Goal: Communication & Community: Answer question/provide support

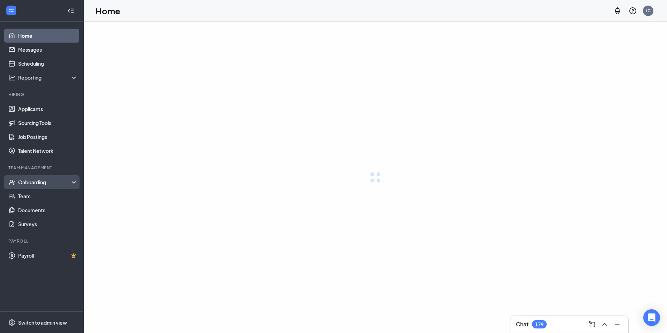
click at [45, 183] on div "Onboarding" at bounding box center [45, 182] width 54 height 7
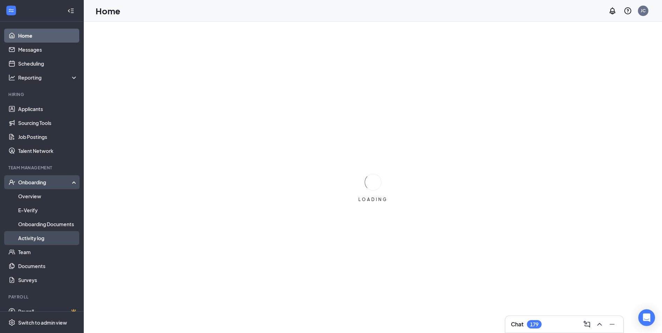
click at [34, 238] on link "Activity log" at bounding box center [48, 238] width 60 height 14
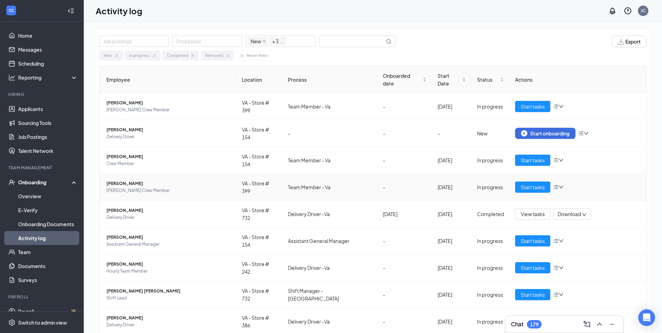
scroll to position [26, 0]
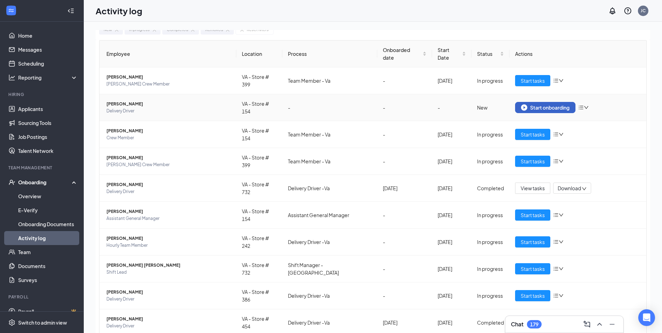
click at [542, 104] on div "Start onboarding" at bounding box center [545, 107] width 49 height 6
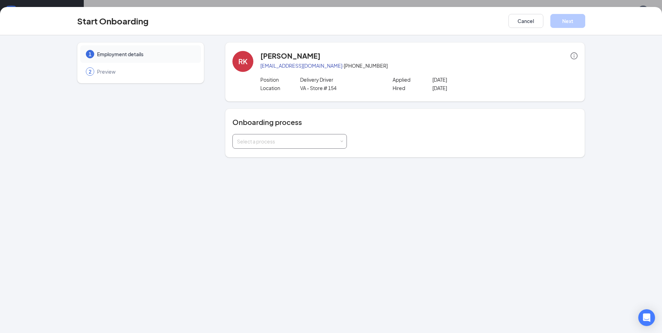
click at [323, 138] on div "Select a process" at bounding box center [289, 141] width 105 height 14
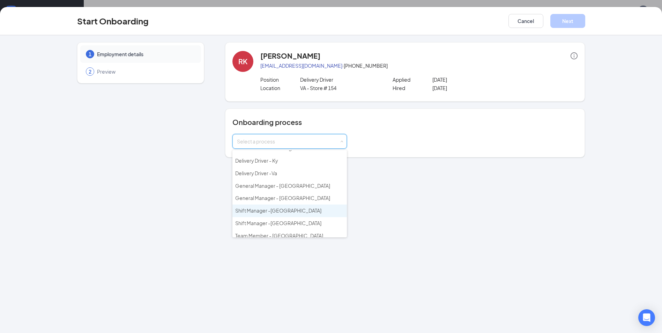
scroll to position [0, 0]
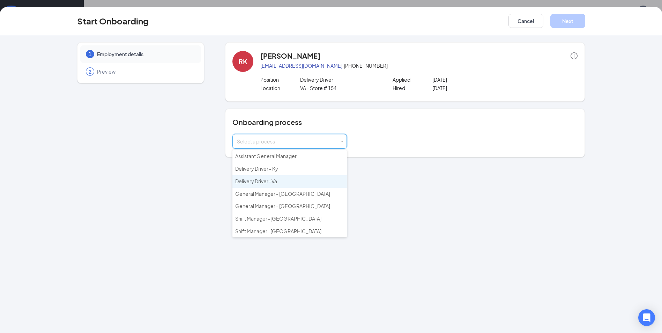
click at [273, 183] on span "Delivery Driver -Va" at bounding box center [256, 181] width 42 height 6
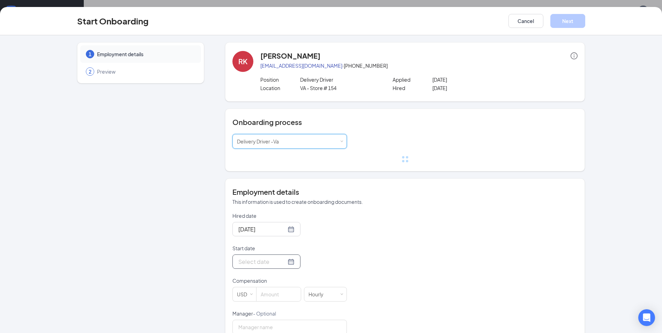
click at [261, 261] on input "Start date" at bounding box center [262, 261] width 48 height 9
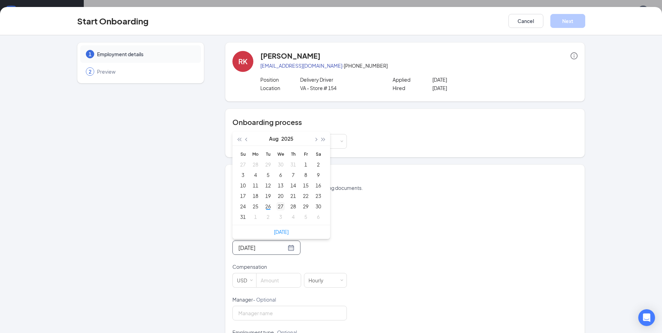
type input "[DATE]"
click at [279, 205] on div "27" at bounding box center [280, 206] width 8 height 8
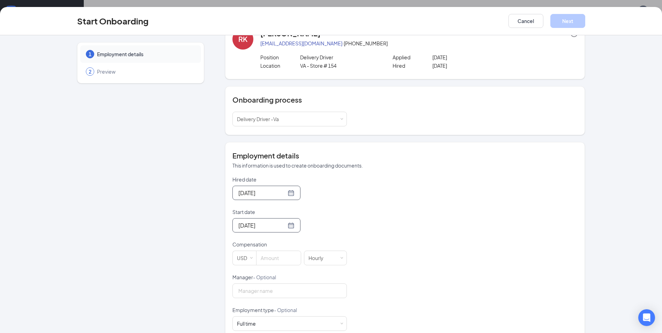
scroll to position [35, 0]
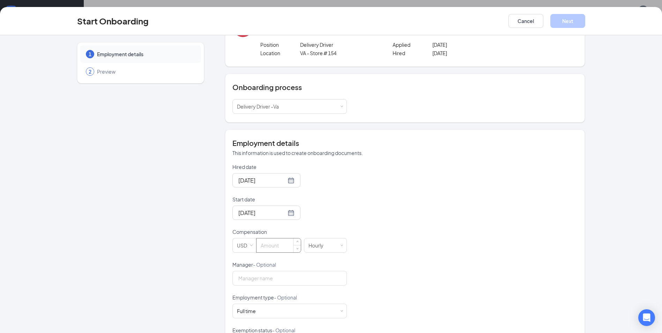
click at [277, 249] on input at bounding box center [279, 245] width 44 height 14
type input "12.41"
click at [467, 252] on div "Hired date [DATE] Start date [DATE] [DATE] Su Mo Tu We Th Fr Sa 27 28 29 30 31 …" at bounding box center [404, 277] width 345 height 228
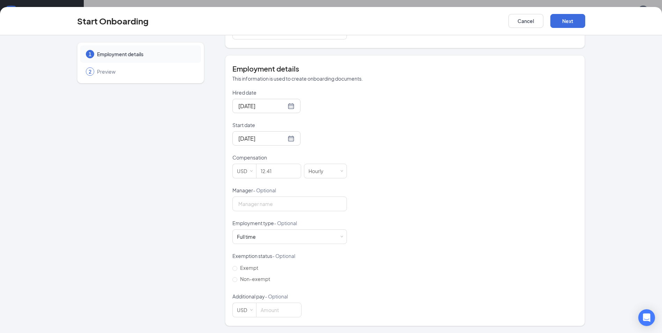
scroll to position [31, 0]
click at [574, 21] on button "Next" at bounding box center [568, 21] width 35 height 14
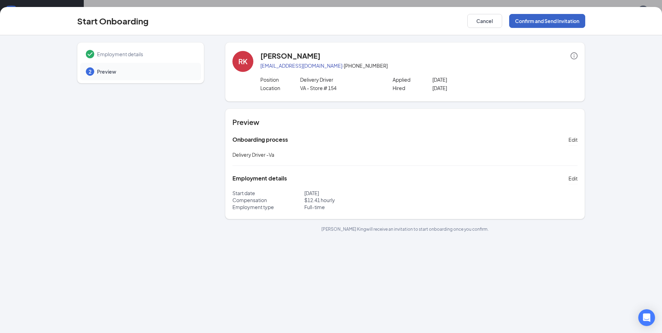
click at [540, 15] on button "Confirm and Send Invitation" at bounding box center [547, 21] width 76 height 14
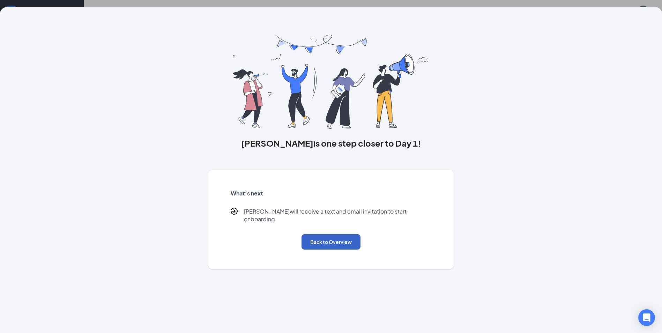
click at [318, 234] on button "Back to Overview" at bounding box center [331, 241] width 59 height 15
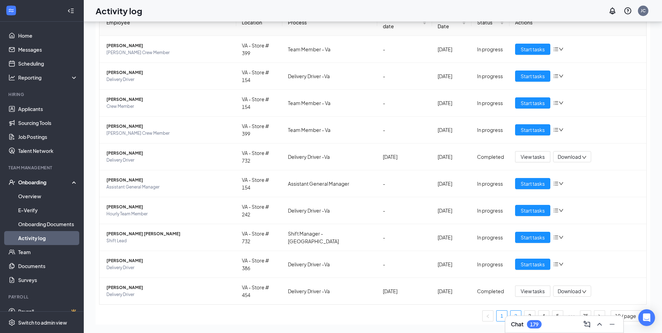
click at [511, 311] on link "2" at bounding box center [516, 316] width 10 height 10
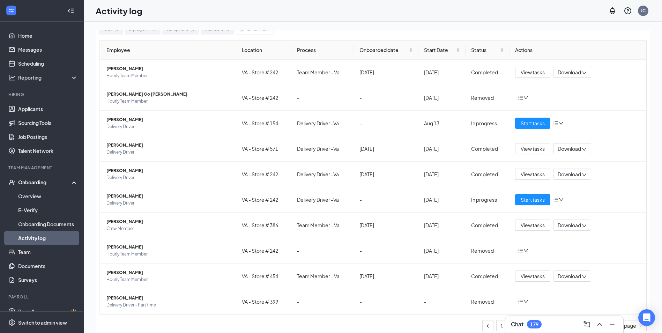
click at [36, 183] on div "Onboarding" at bounding box center [45, 182] width 54 height 7
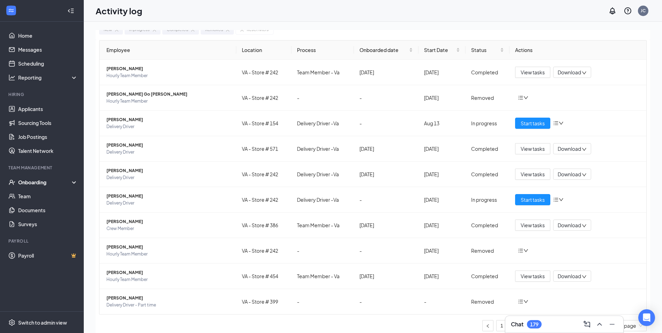
click at [36, 183] on div "Onboarding" at bounding box center [45, 182] width 54 height 7
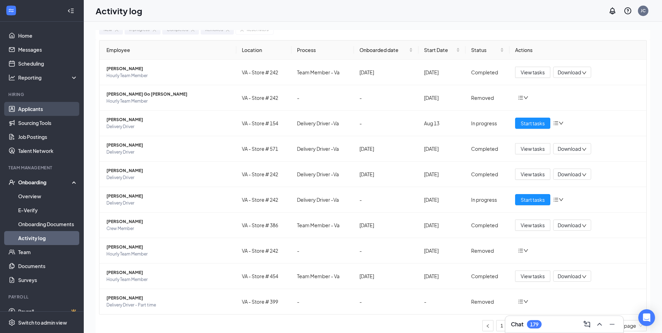
click at [38, 104] on link "Applicants" at bounding box center [48, 109] width 60 height 14
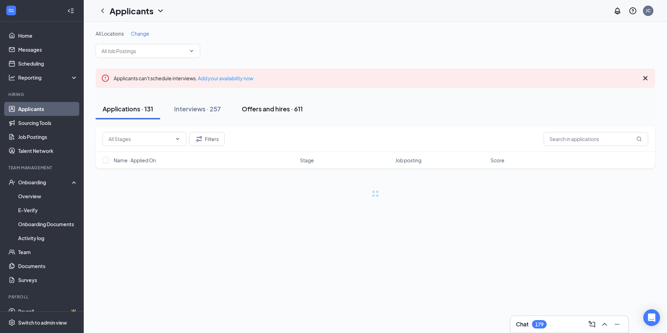
click at [288, 113] on div "Offers and hires · 611" at bounding box center [272, 108] width 61 height 9
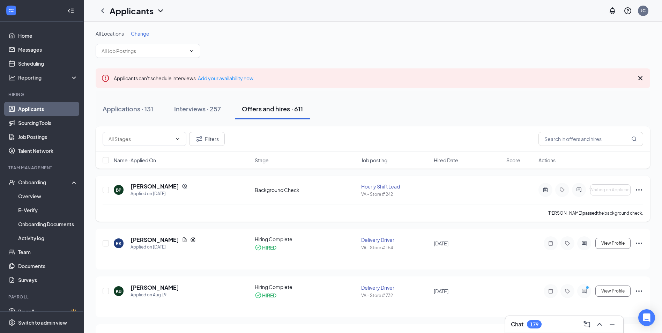
click at [640, 191] on icon "Ellipses" at bounding box center [639, 190] width 8 height 8
click at [615, 203] on p "[PERSON_NAME] as hired" at bounding box center [607, 204] width 60 height 7
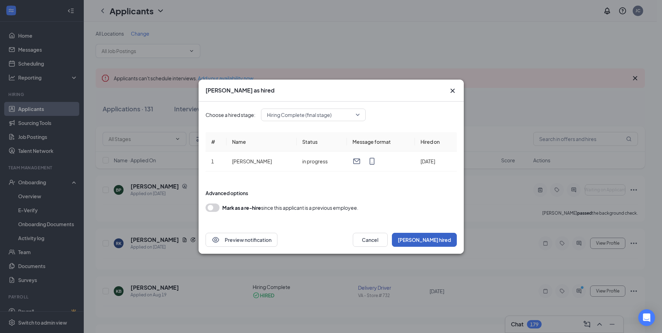
click at [448, 243] on button "[PERSON_NAME] hired" at bounding box center [424, 240] width 65 height 14
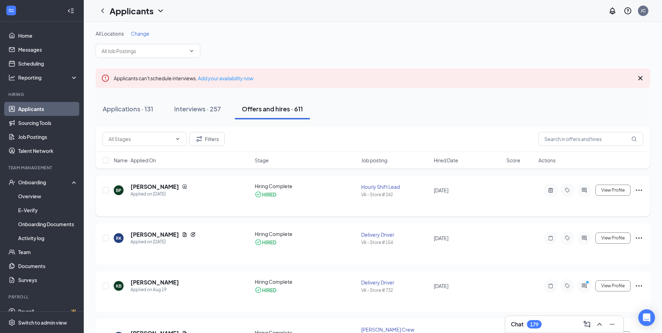
click at [640, 190] on icon "Ellipses" at bounding box center [639, 190] width 8 height 8
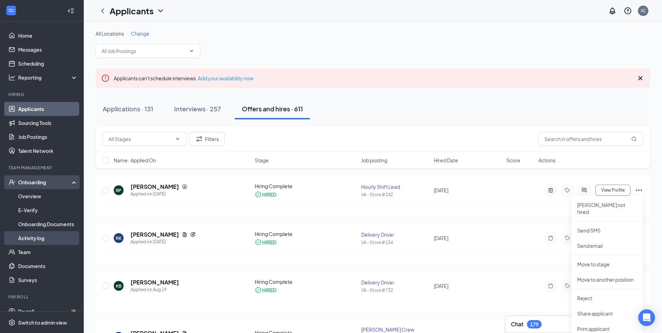
click at [37, 235] on link "Activity log" at bounding box center [48, 238] width 60 height 14
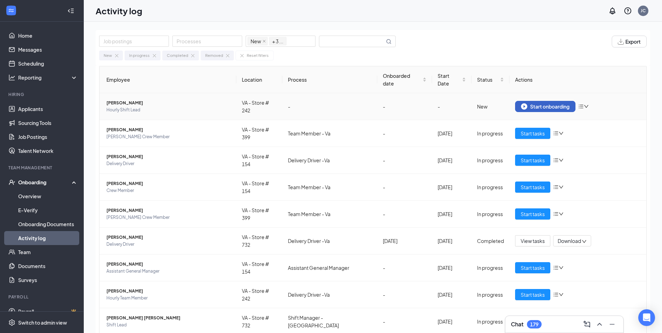
click at [560, 103] on div "Start onboarding" at bounding box center [545, 106] width 49 height 6
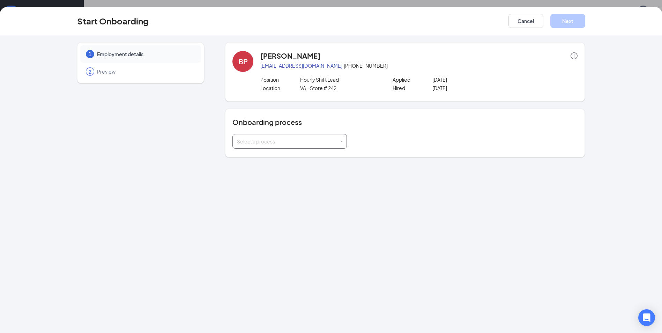
click at [291, 137] on div "Select a process" at bounding box center [289, 141] width 105 height 14
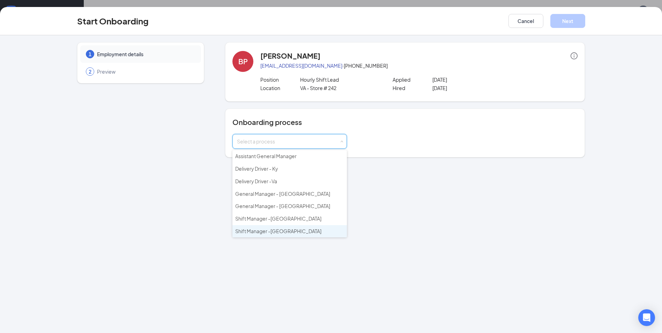
click at [278, 228] on li "Shift Manager -[GEOGRAPHIC_DATA]" at bounding box center [289, 231] width 115 height 13
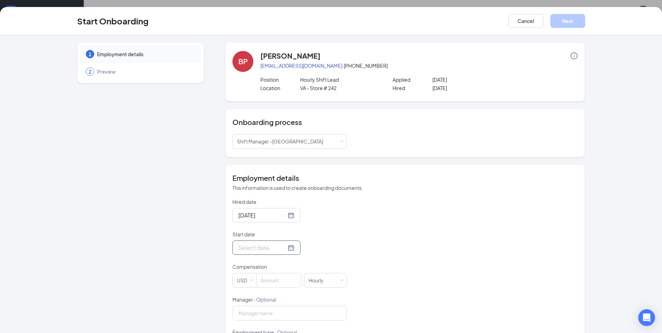
click at [262, 254] on form "Hired date [DATE] Start date Compensation USD Hourly Manager - Optional Employm…" at bounding box center [289, 312] width 115 height 228
drag, startPoint x: 262, startPoint y: 254, endPoint x: 252, endPoint y: 245, distance: 13.3
click at [252, 245] on input "Start date" at bounding box center [262, 247] width 48 height 9
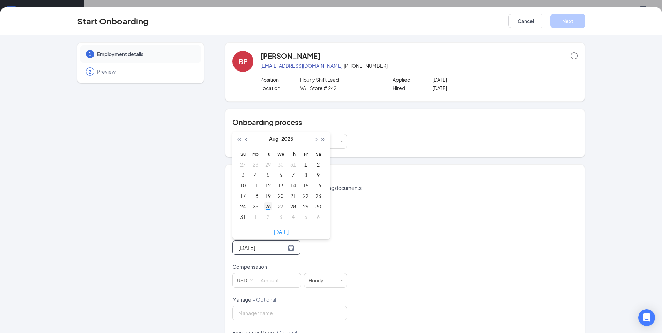
type input "[DATE]"
click at [264, 202] on td "26" at bounding box center [268, 206] width 13 height 10
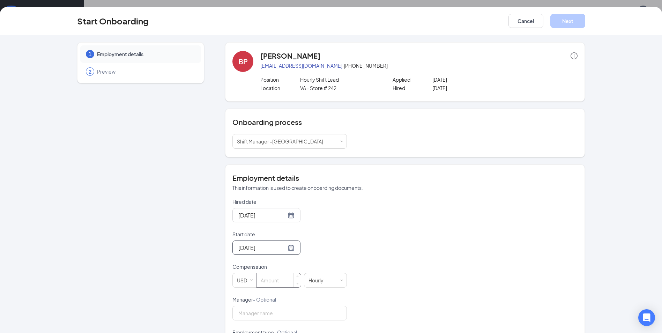
click at [273, 280] on input at bounding box center [279, 280] width 44 height 14
type input "15"
click at [510, 229] on div "Hired date [DATE] Start date [DATE] [DATE] Su Mo Tu We Th Fr Sa 27 28 29 30 31 …" at bounding box center [404, 312] width 345 height 228
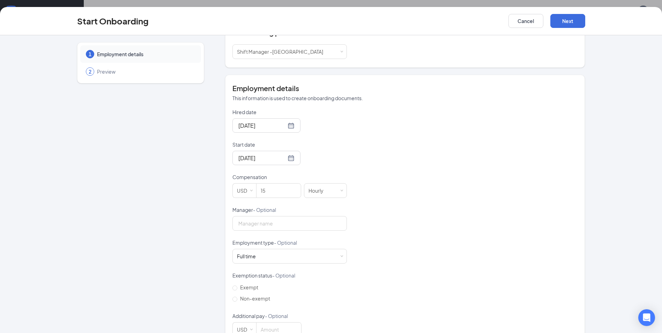
scroll to position [109, 0]
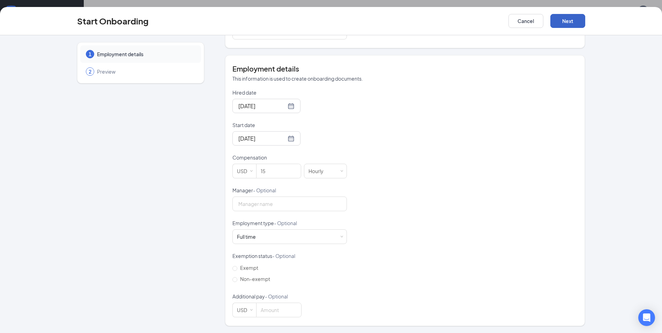
click at [570, 19] on button "Next" at bounding box center [568, 21] width 35 height 14
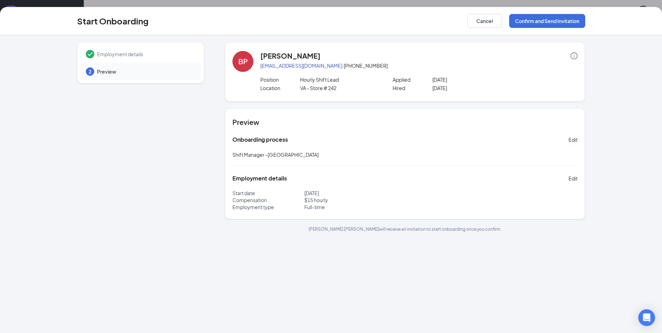
scroll to position [0, 0]
click at [542, 20] on button "Confirm and Send Invitation" at bounding box center [547, 21] width 76 height 14
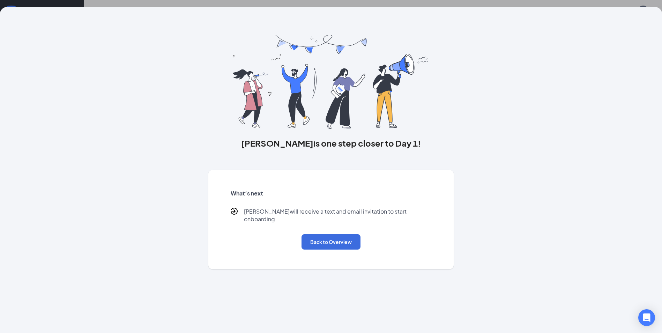
click at [559, 1] on div "[PERSON_NAME] is one step closer to Day 1! What’s next [PERSON_NAME] will recei…" at bounding box center [331, 166] width 662 height 333
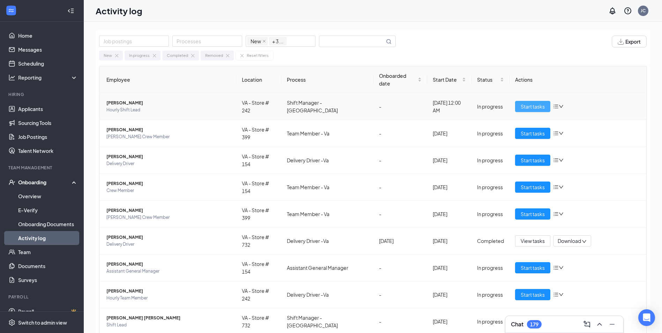
click at [526, 103] on span "Start tasks" at bounding box center [533, 107] width 24 height 8
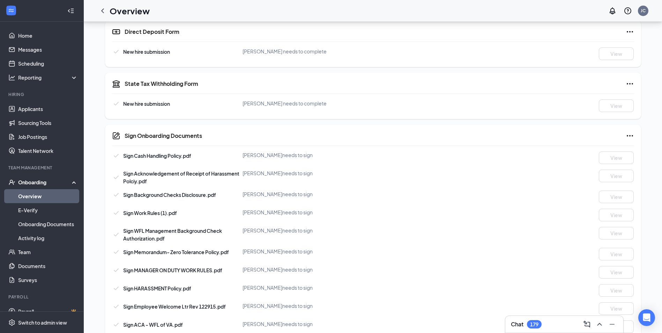
scroll to position [424, 0]
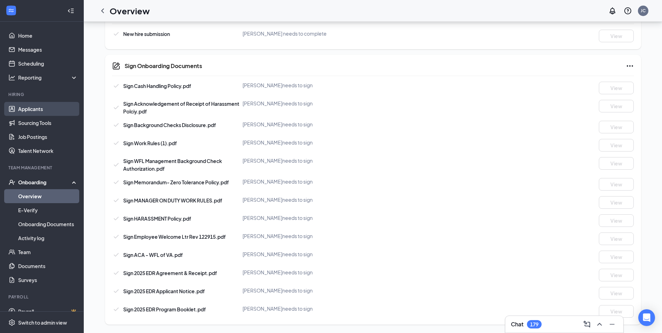
click at [34, 113] on link "Applicants" at bounding box center [48, 109] width 60 height 14
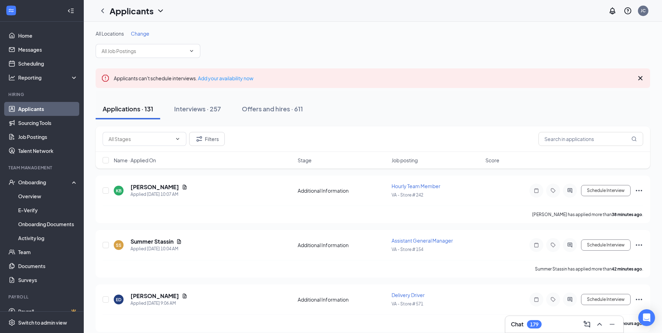
click at [139, 38] on div "All Locations Change" at bounding box center [373, 44] width 555 height 28
click at [141, 36] on span "Change" at bounding box center [140, 33] width 19 height 6
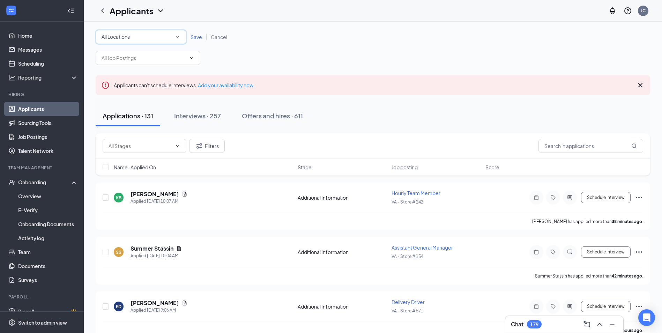
click at [142, 39] on div "All Locations" at bounding box center [141, 37] width 79 height 8
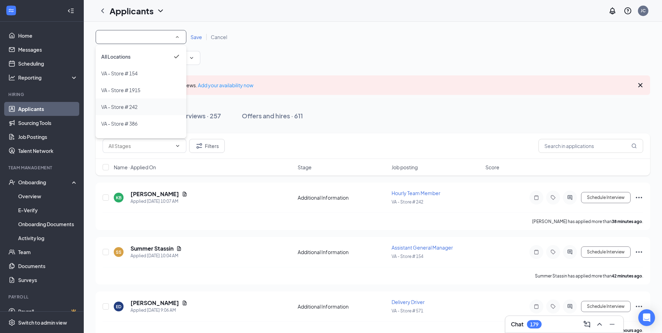
click at [133, 108] on span "VA - Store # 242" at bounding box center [119, 107] width 36 height 6
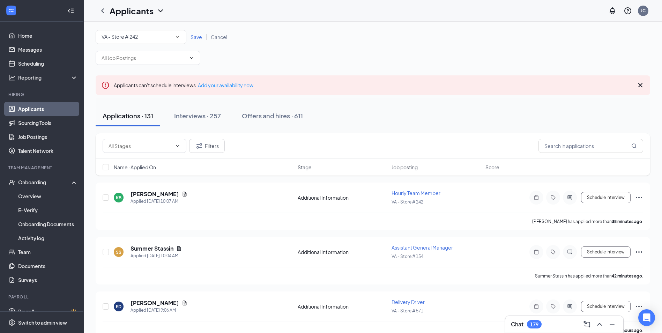
click at [199, 36] on span "Save" at bounding box center [197, 37] width 12 height 6
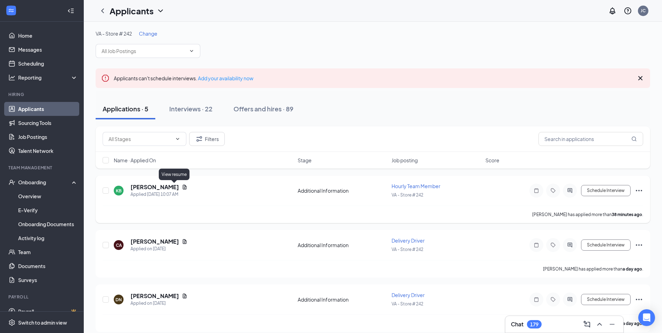
click at [182, 186] on icon "Document" at bounding box center [185, 187] width 6 height 6
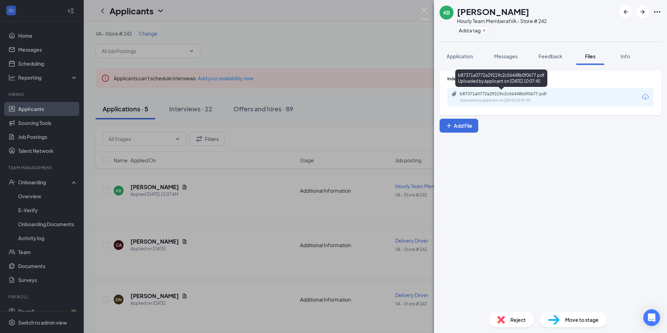
click at [533, 100] on div "Uploaded by applicant on [DATE] 10:07:45" at bounding box center [512, 101] width 105 height 6
click at [293, 221] on div "KB [PERSON_NAME] Hourly Team Member at VA - Store # 242 Add a tag Application M…" at bounding box center [333, 166] width 667 height 333
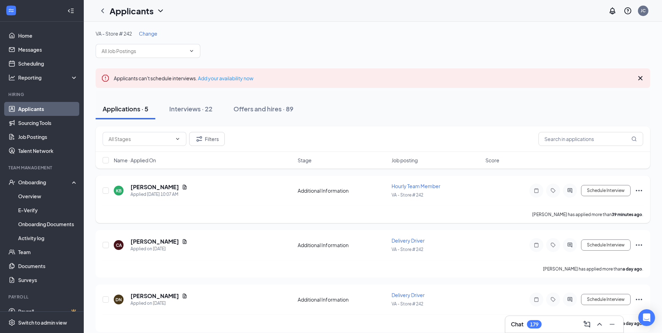
click at [571, 187] on div at bounding box center [570, 191] width 14 height 14
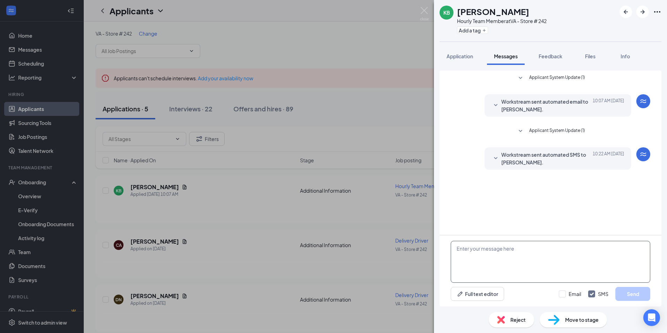
click at [535, 252] on textarea at bounding box center [551, 262] width 200 height 42
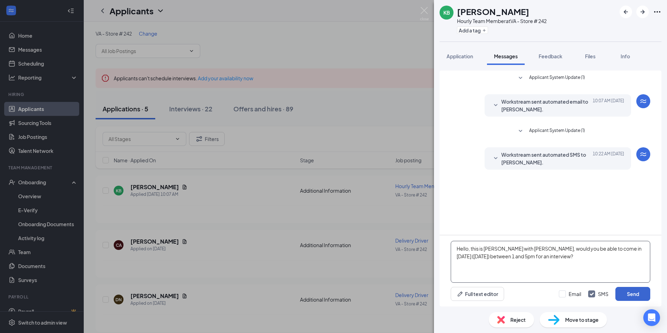
type textarea "Hello, this is [PERSON_NAME] with [PERSON_NAME], would you be able to come in […"
click at [632, 291] on button "Send" at bounding box center [633, 294] width 35 height 14
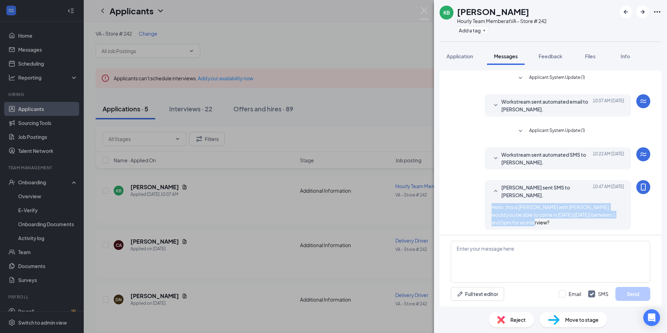
drag, startPoint x: 536, startPoint y: 214, endPoint x: 488, endPoint y: 200, distance: 49.8
click at [488, 200] on div "[PERSON_NAME] sent SMS to [PERSON_NAME]. [DATE] 10:47 AM Hello, this is [PERSON…" at bounding box center [558, 205] width 147 height 50
drag, startPoint x: 488, startPoint y: 200, endPoint x: 502, endPoint y: 200, distance: 14.3
copy span "Hello, this is [PERSON_NAME] with [PERSON_NAME], would you be able to come in […"
click at [201, 207] on div "KB [PERSON_NAME] Hourly Team Member at VA - Store # 242 Add a tag Application M…" at bounding box center [333, 166] width 667 height 333
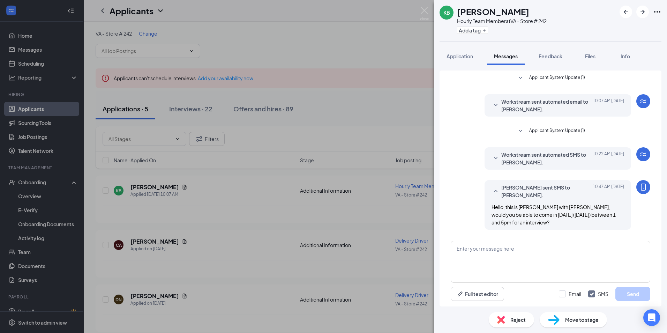
click at [269, 216] on div "KB [PERSON_NAME] Hourly Team Member at VA - Store # 242 Add a tag Application M…" at bounding box center [333, 166] width 667 height 333
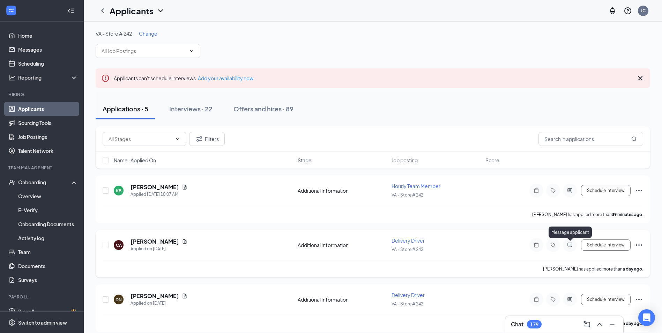
click at [568, 243] on icon "ActiveChat" at bounding box center [570, 245] width 8 height 6
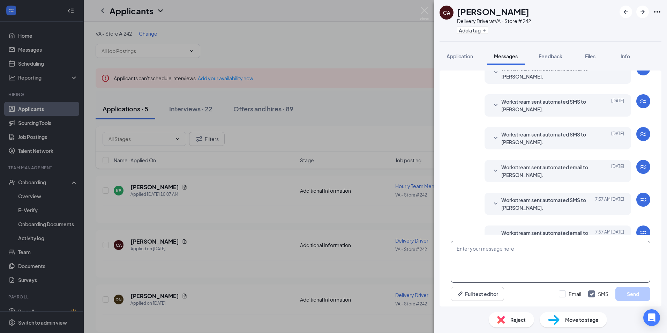
scroll to position [53, 0]
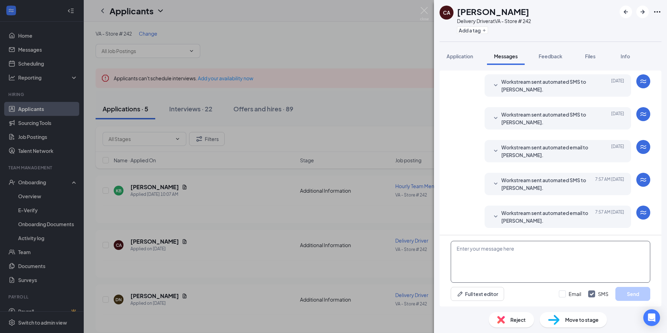
paste textarea "Hello, this is [PERSON_NAME] with [PERSON_NAME], would you be able to come in […"
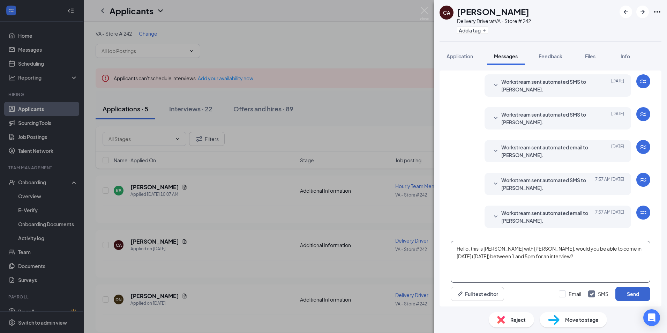
type textarea "Hello, this is [PERSON_NAME] with [PERSON_NAME], would you be able to come in […"
click at [630, 295] on button "Send" at bounding box center [633, 294] width 35 height 14
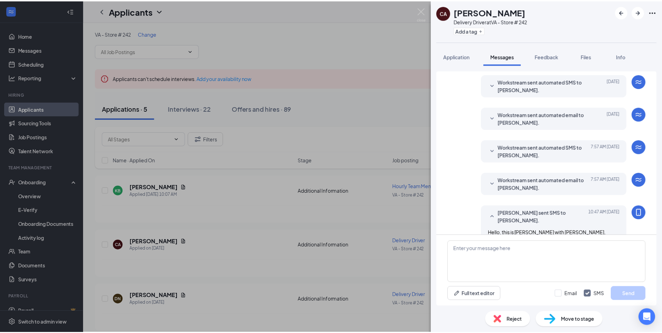
scroll to position [106, 0]
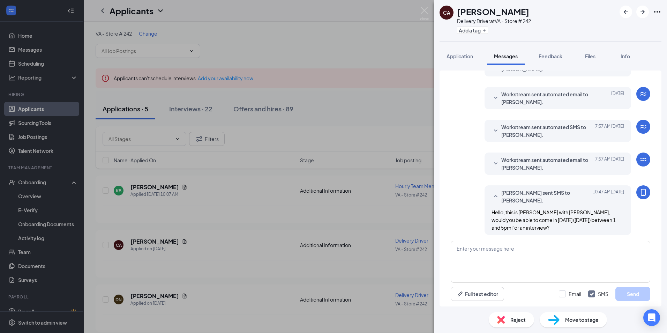
click at [245, 244] on div "CA [PERSON_NAME] Delivery Driver at VA - Store # 242 Add a tag Application Mess…" at bounding box center [333, 166] width 667 height 333
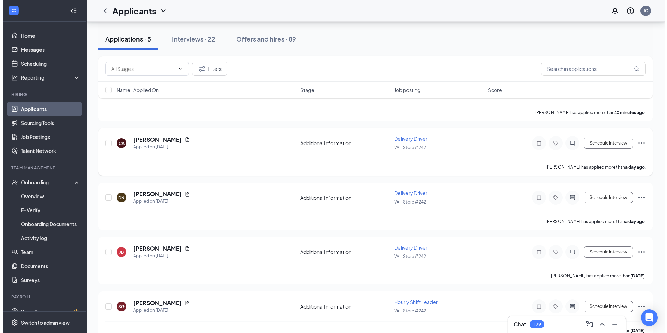
scroll to position [105, 0]
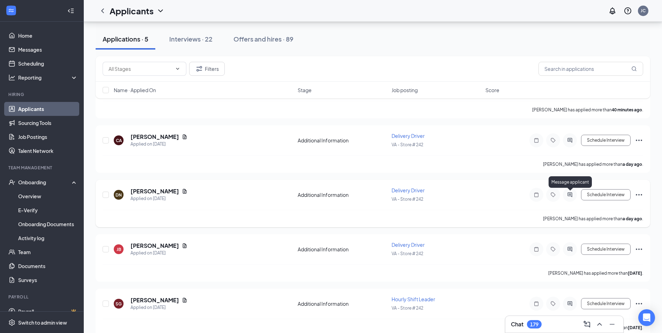
click at [567, 194] on icon "ActiveChat" at bounding box center [570, 195] width 8 height 6
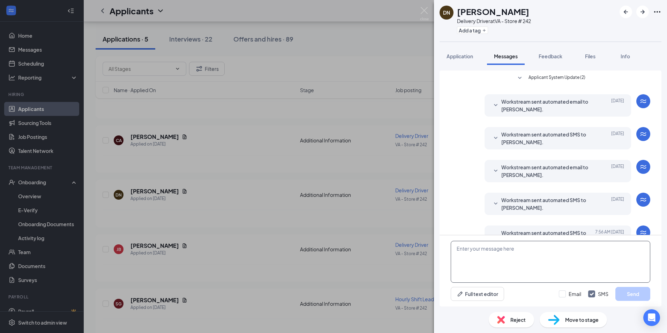
scroll to position [53, 0]
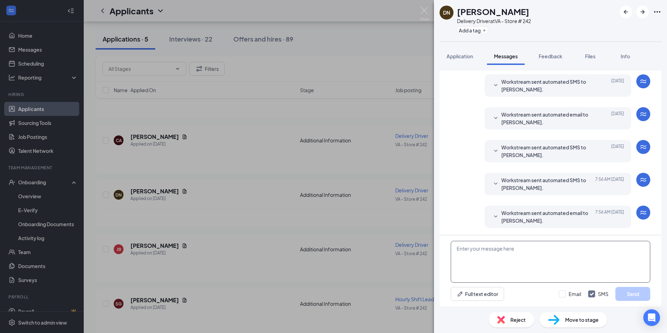
paste textarea "Hello, this is [PERSON_NAME] with [PERSON_NAME], would you be able to come in […"
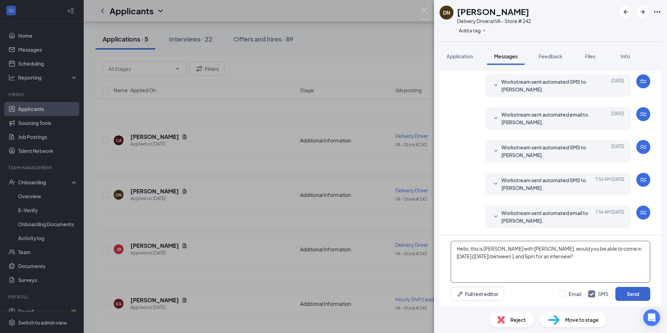
type textarea "Hello, this is [PERSON_NAME] with [PERSON_NAME], would you be able to come in […"
click at [625, 289] on button "Send" at bounding box center [633, 294] width 35 height 14
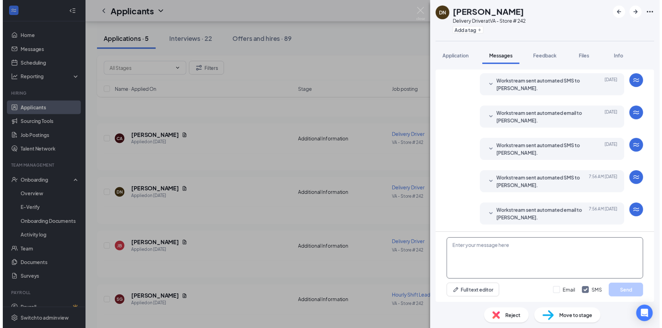
scroll to position [106, 0]
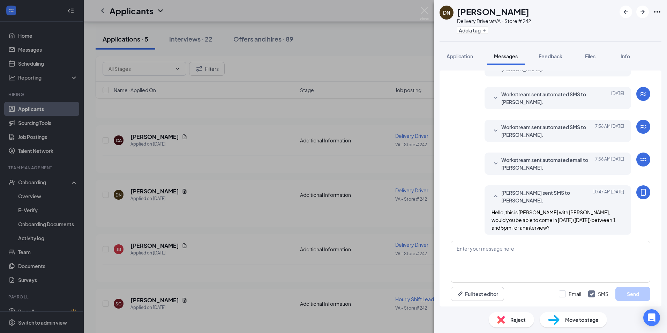
click at [336, 234] on div "DN [PERSON_NAME] Delivery Driver at VA - Store # 242 Add a tag Application Mess…" at bounding box center [333, 166] width 667 height 333
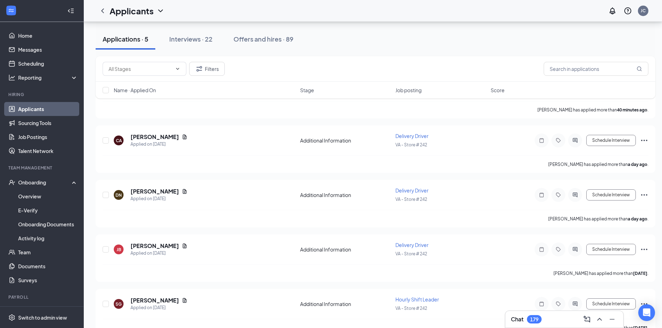
scroll to position [121, 0]
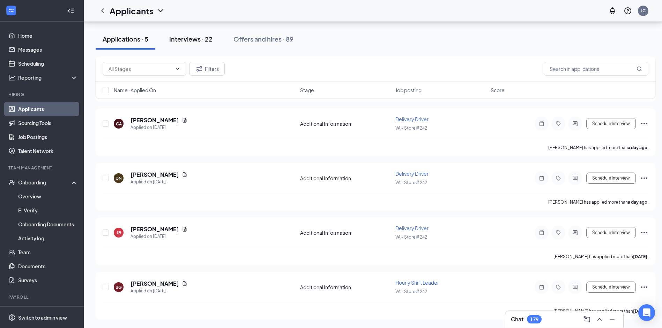
click at [186, 38] on div "Interviews · 22" at bounding box center [190, 39] width 43 height 9
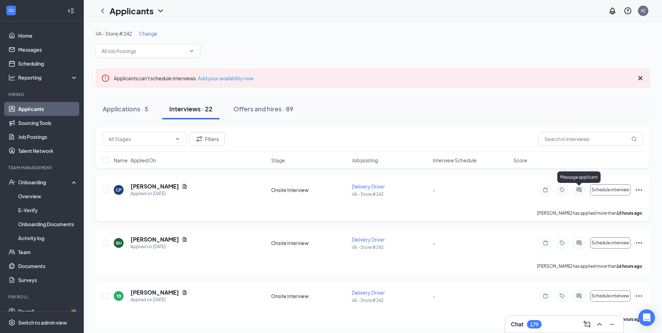
click at [581, 189] on icon "ActiveChat" at bounding box center [579, 190] width 8 height 6
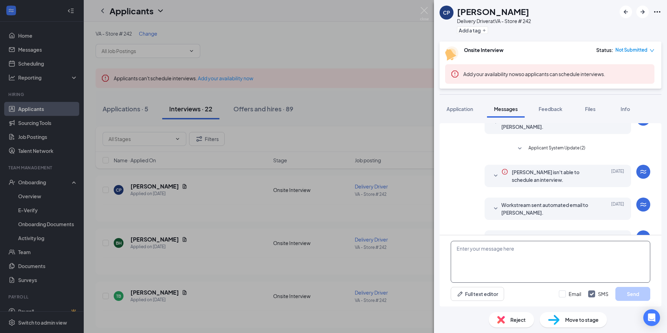
scroll to position [98, 0]
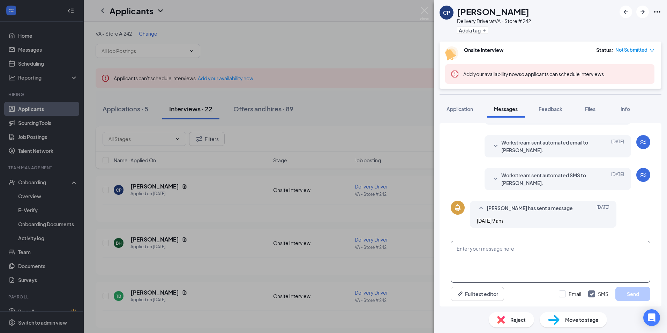
paste textarea "Hello, this is [PERSON_NAME] with [PERSON_NAME], would you be able to come in […"
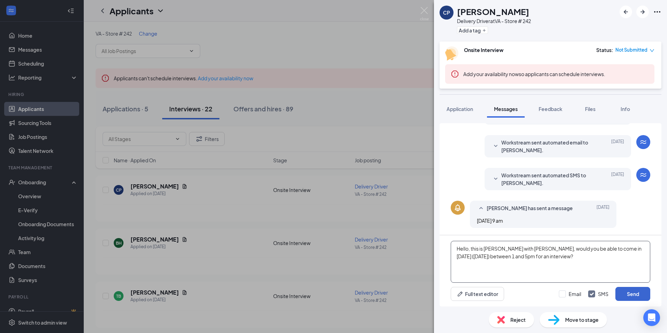
type textarea "Hello, this is [PERSON_NAME] with [PERSON_NAME], would you be able to come in […"
click at [626, 287] on button "Send" at bounding box center [633, 294] width 35 height 14
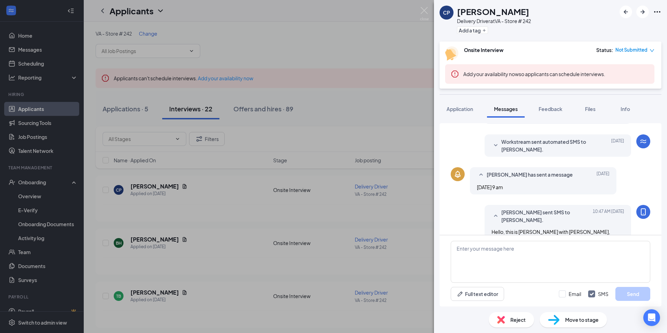
scroll to position [158, 0]
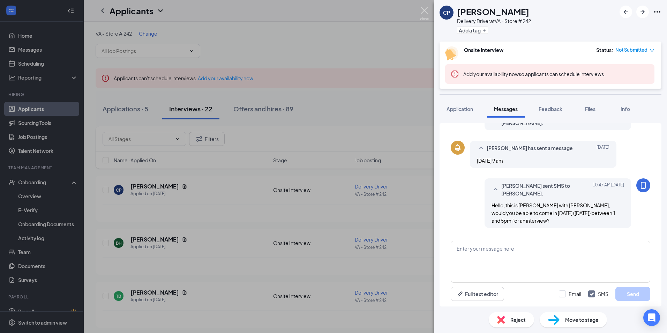
click at [423, 12] on img at bounding box center [424, 14] width 9 height 14
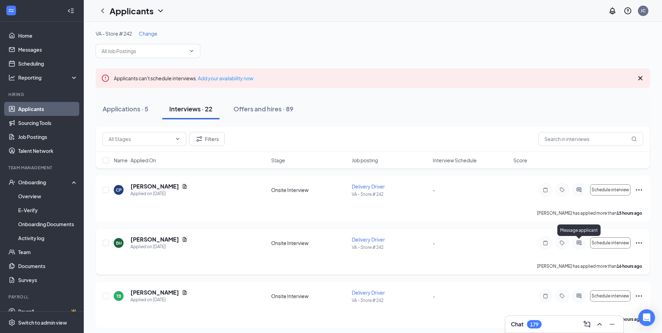
click at [577, 243] on icon "ActiveChat" at bounding box center [579, 243] width 8 height 6
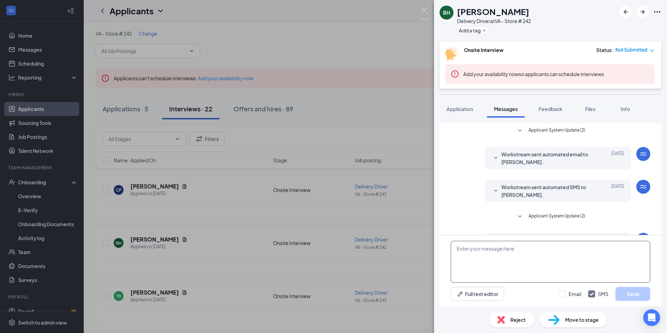
scroll to position [138, 0]
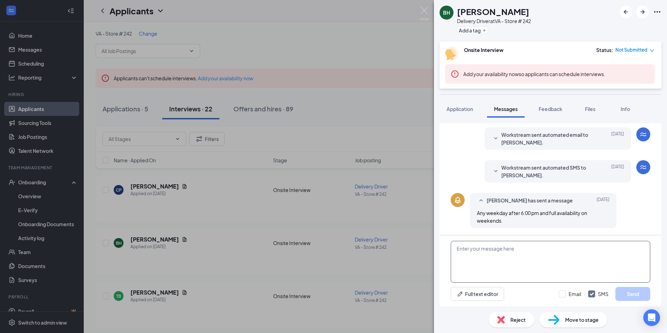
paste textarea "Hello, this is [PERSON_NAME] with [PERSON_NAME], would you be able to come in […"
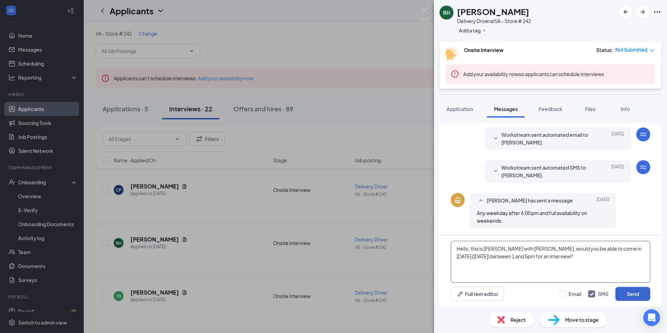
type textarea "Hello, this is [PERSON_NAME] with [PERSON_NAME], would you be able to come in […"
click at [630, 294] on button "Send" at bounding box center [633, 294] width 35 height 14
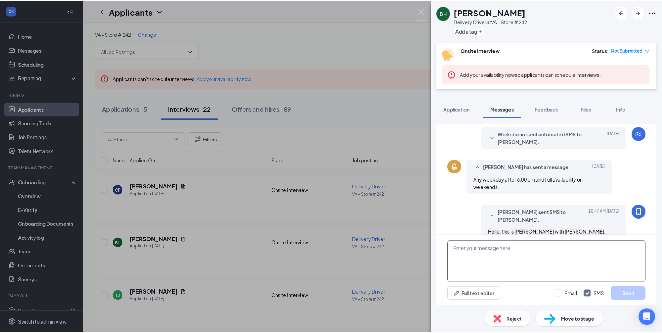
scroll to position [198, 0]
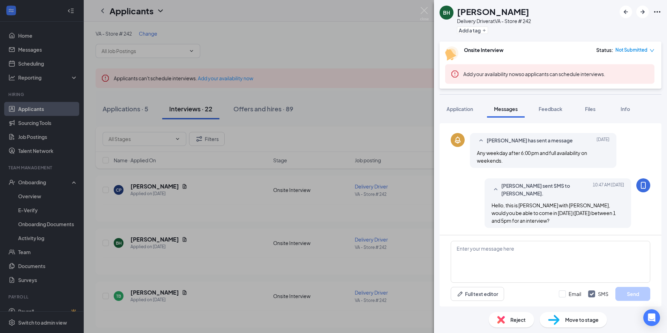
click at [310, 257] on div "BH [PERSON_NAME] Delivery Driver at VA - Store # 242 Add a tag Onsite Interview…" at bounding box center [333, 166] width 667 height 333
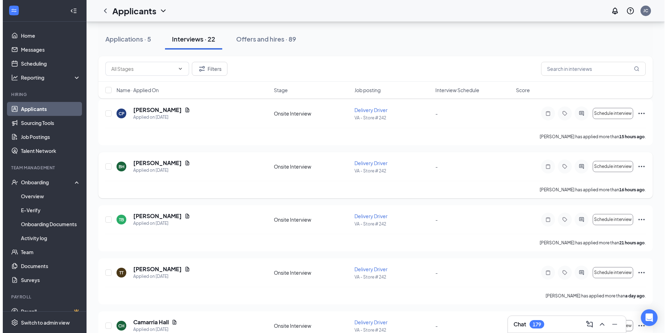
scroll to position [105, 0]
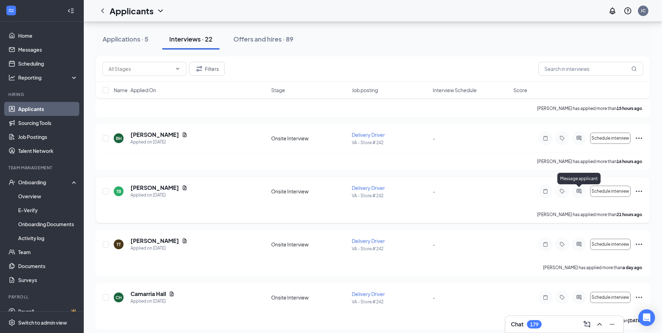
click at [582, 192] on icon "ActiveChat" at bounding box center [579, 192] width 8 height 6
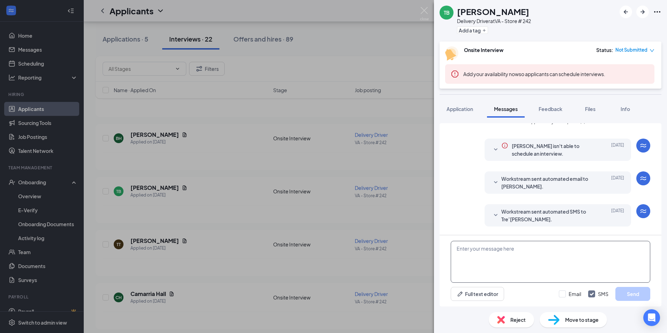
scroll to position [186, 0]
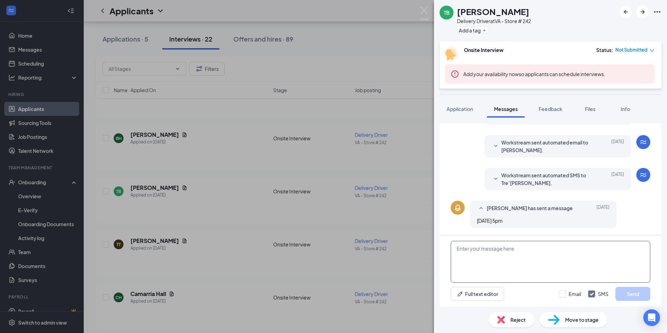
paste textarea "Hello, this is [PERSON_NAME] with [PERSON_NAME], would you be able to come in […"
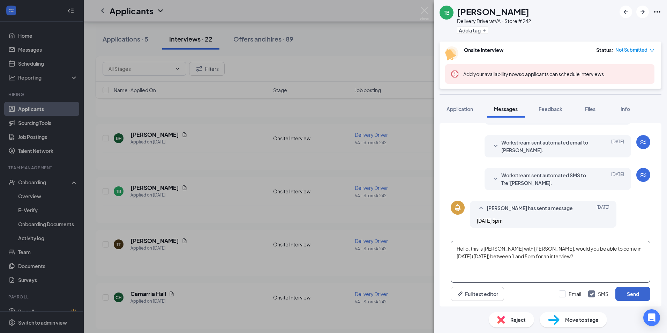
type textarea "Hello, this is [PERSON_NAME] with [PERSON_NAME], would you be able to come in […"
click at [639, 291] on button "Send" at bounding box center [633, 294] width 35 height 14
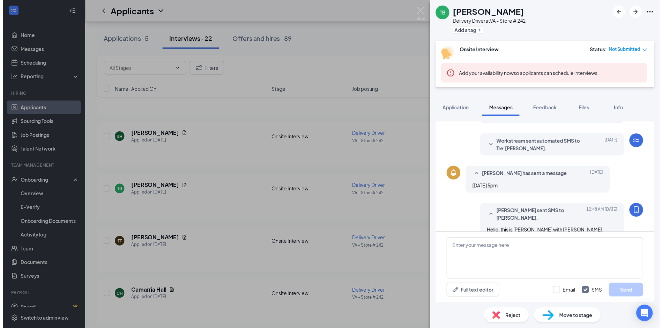
scroll to position [239, 0]
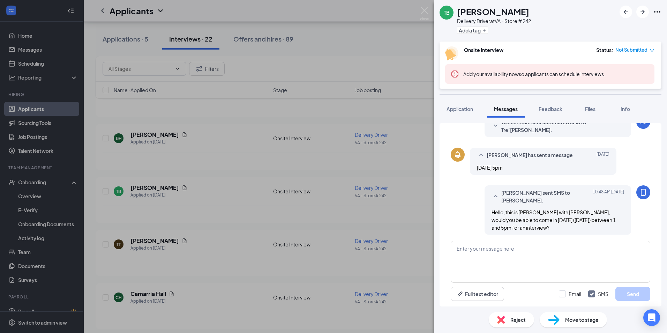
click at [247, 211] on div "TB Tre’[PERSON_NAME] Delivery Driver at VA - Store # 242 Add a tag Onsite Inter…" at bounding box center [333, 166] width 667 height 333
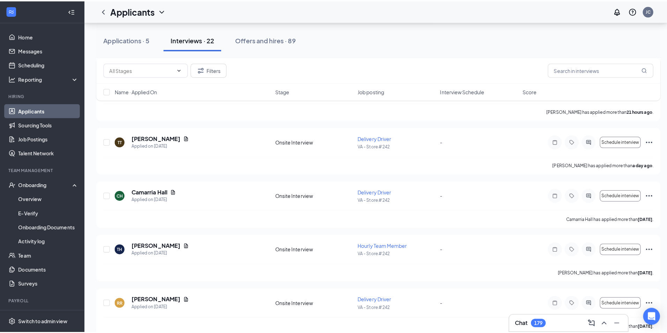
scroll to position [209, 0]
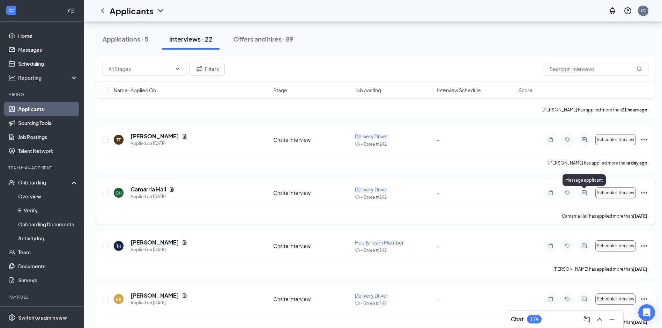
click at [586, 191] on icon "ActiveChat" at bounding box center [584, 193] width 8 height 6
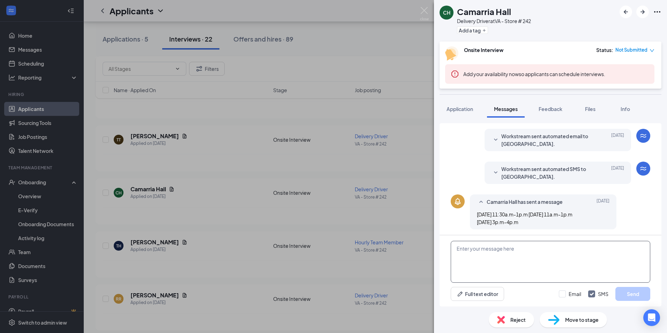
scroll to position [105, 0]
paste textarea "Hello, this is [PERSON_NAME] with [PERSON_NAME], would you be able to come in […"
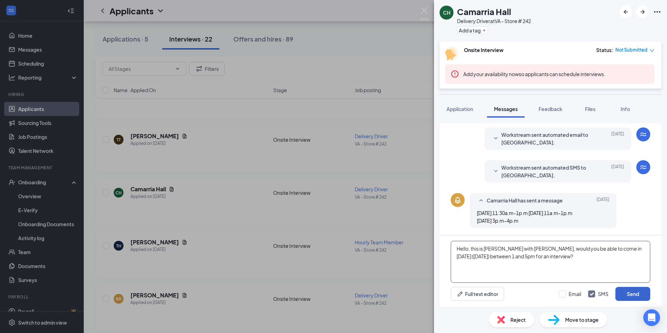
type textarea "Hello, this is [PERSON_NAME] with [PERSON_NAME], would you be able to come in […"
click at [626, 292] on button "Send" at bounding box center [633, 294] width 35 height 14
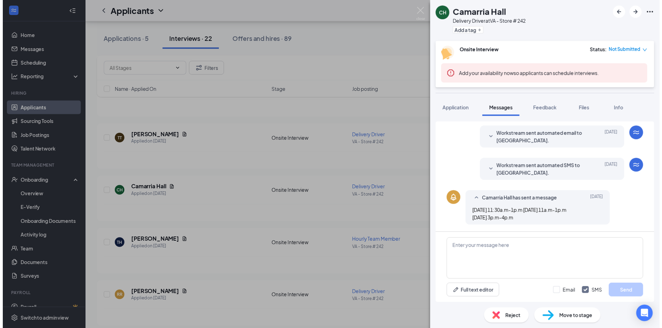
scroll to position [158, 0]
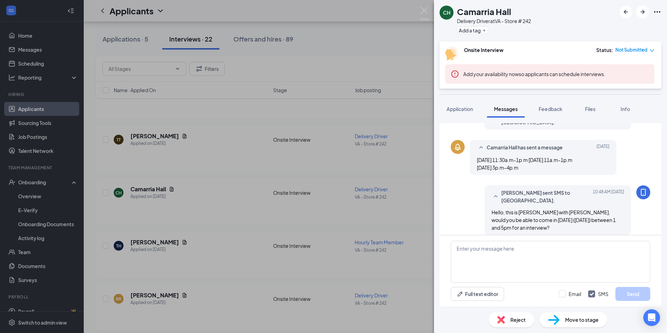
click at [310, 154] on div "CH Camarria Hall Delivery Driver at VA - Store # 242 Add a tag Onsite Interview…" at bounding box center [333, 166] width 667 height 333
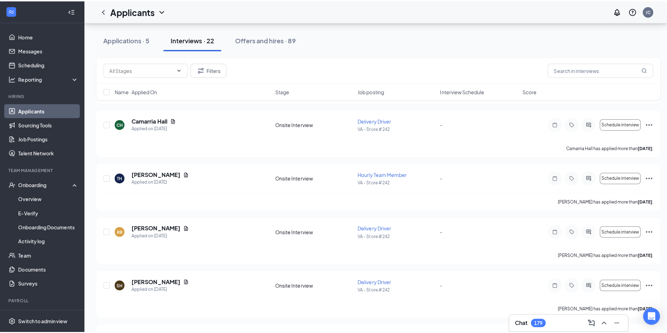
scroll to position [279, 0]
click at [584, 223] on div at bounding box center [584, 229] width 14 height 14
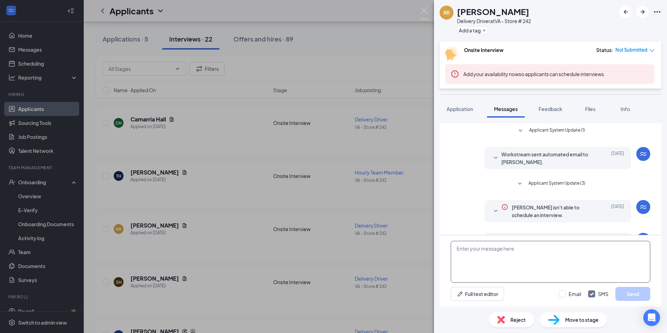
scroll to position [98, 0]
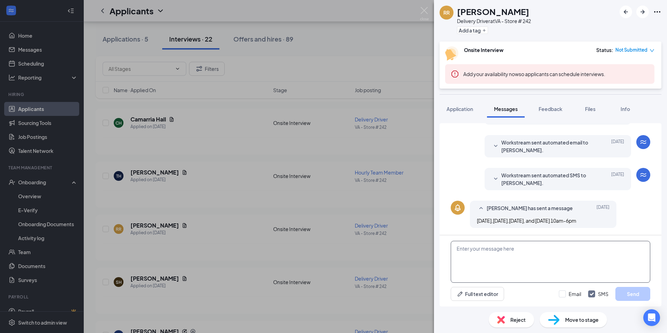
paste textarea "Hello, this is [PERSON_NAME] with [PERSON_NAME], would you be able to come in […"
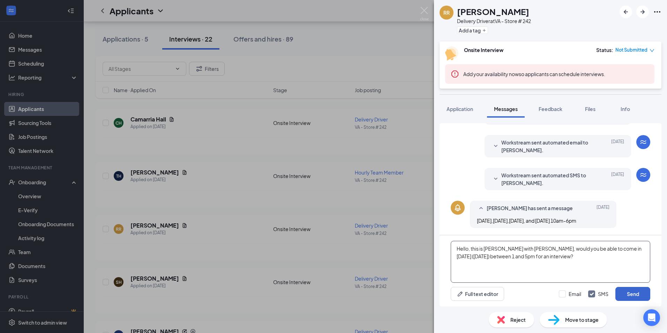
type textarea "Hello, this is [PERSON_NAME] with [PERSON_NAME], would you be able to come in […"
click at [626, 295] on button "Send" at bounding box center [633, 294] width 35 height 14
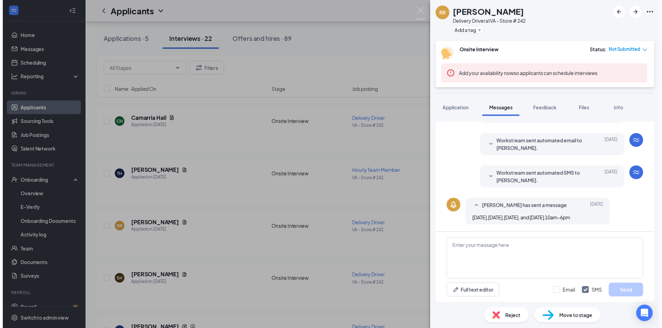
scroll to position [158, 0]
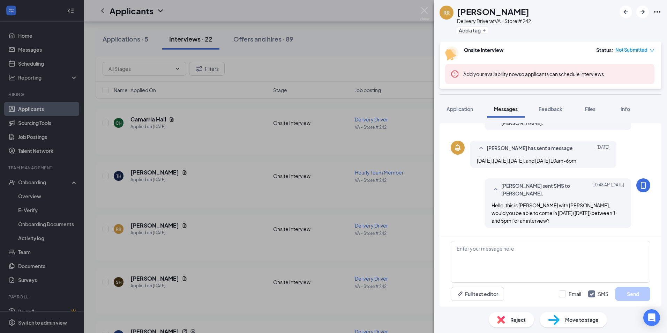
click at [237, 260] on div "RR [PERSON_NAME] Delivery Driver at VA - Store # 242 Add a tag Onsite Interview…" at bounding box center [333, 166] width 667 height 333
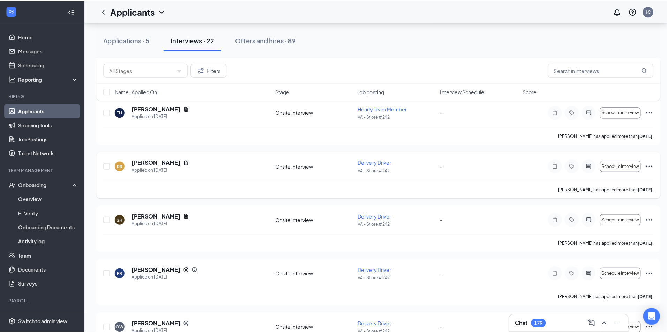
scroll to position [349, 0]
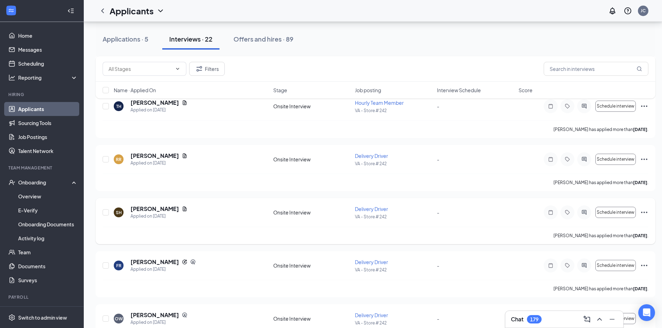
click at [584, 208] on div at bounding box center [584, 212] width 14 height 14
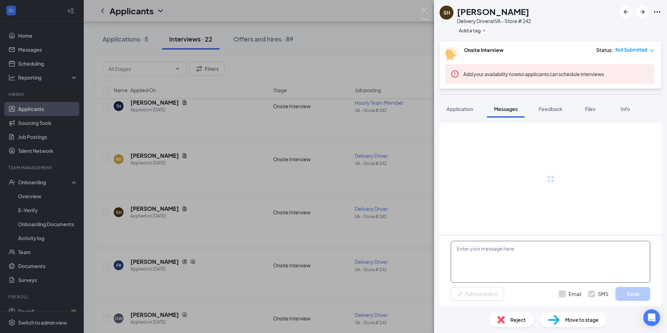
click at [509, 265] on textarea at bounding box center [551, 262] width 200 height 42
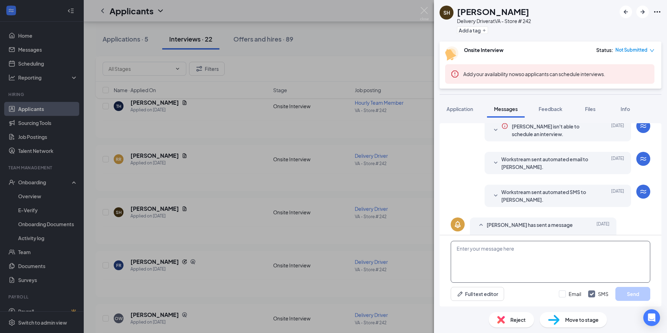
scroll to position [198, 0]
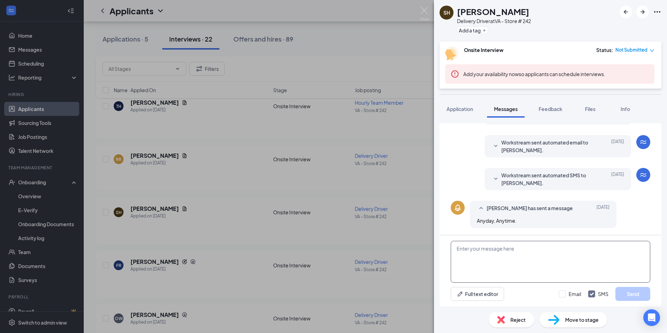
paste textarea "Hello, this is [PERSON_NAME] with [PERSON_NAME], would you be able to come in […"
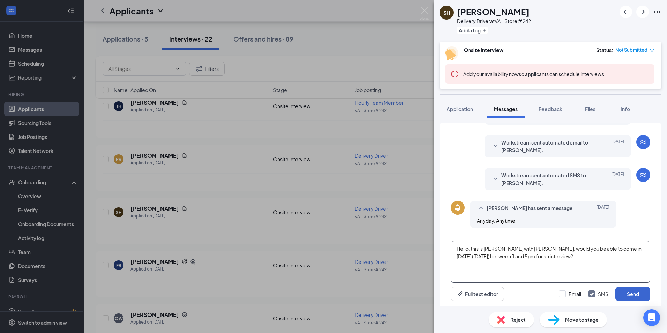
type textarea "Hello, this is [PERSON_NAME] with [PERSON_NAME], would you be able to come in […"
click at [633, 294] on button "Send" at bounding box center [633, 294] width 35 height 14
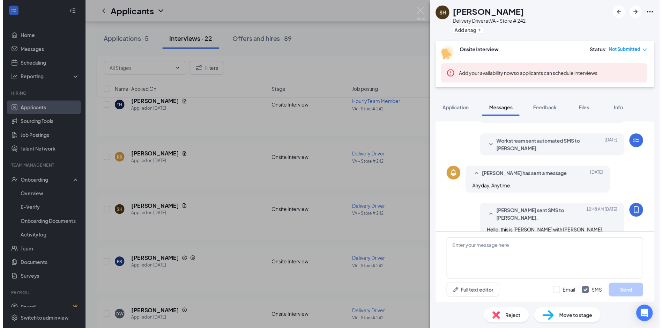
scroll to position [251, 0]
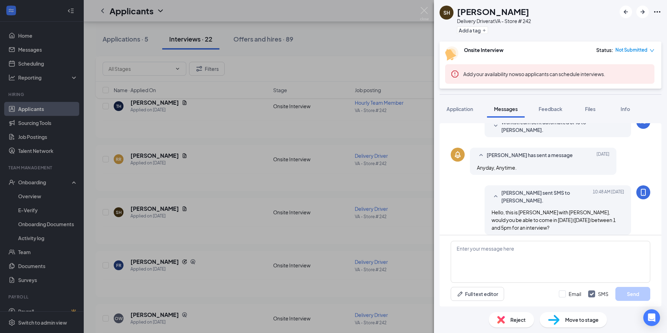
click at [224, 125] on div "[GEOGRAPHIC_DATA][PERSON_NAME] Delivery Driver at VA - Store # 242 Add a tag On…" at bounding box center [333, 166] width 667 height 333
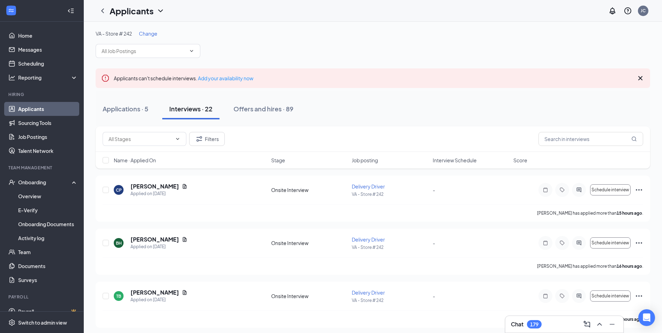
click at [154, 32] on span "Change" at bounding box center [148, 33] width 19 height 6
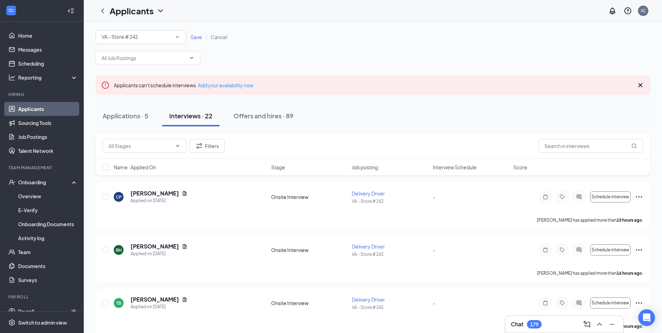
click at [154, 34] on div "VA - Store # 242" at bounding box center [141, 37] width 79 height 8
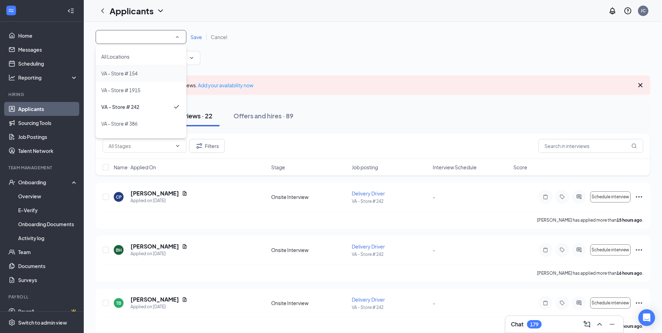
click at [123, 72] on span "VA - Store # 154" at bounding box center [119, 73] width 36 height 6
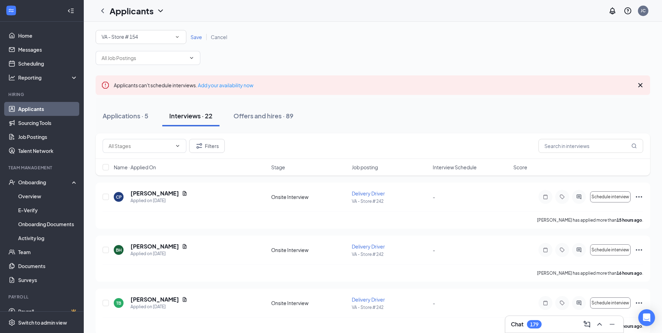
click at [198, 37] on span "Save" at bounding box center [197, 37] width 12 height 6
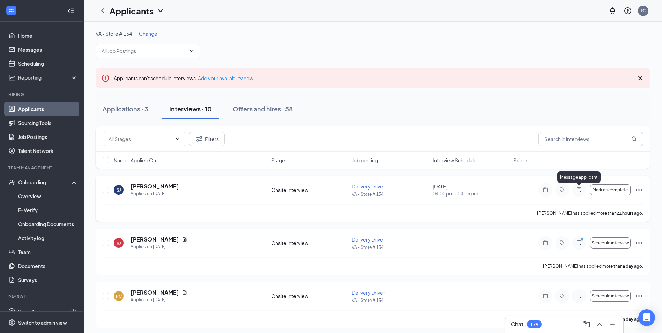
click at [578, 187] on icon "ActiveChat" at bounding box center [579, 190] width 8 height 6
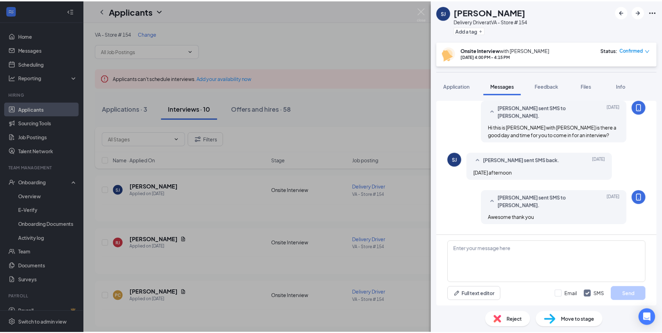
scroll to position [140, 0]
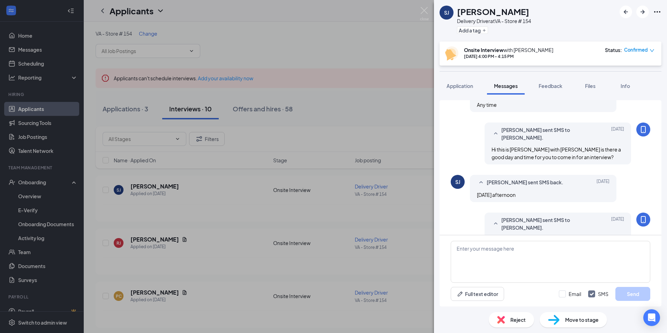
click at [362, 114] on div "SJ [PERSON_NAME] Delivery Driver at VA - Store # 154 Add a tag Onsite Interview…" at bounding box center [333, 166] width 667 height 333
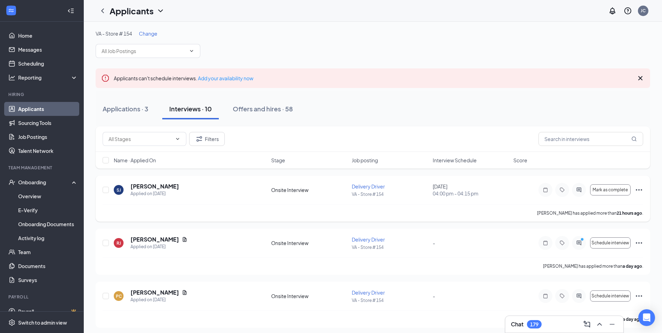
scroll to position [35, 0]
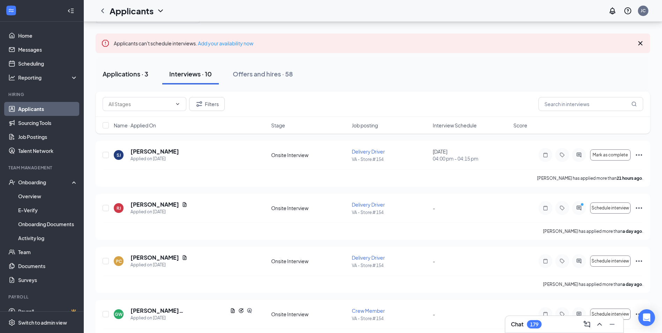
click at [138, 72] on div "Applications · 3" at bounding box center [126, 73] width 46 height 9
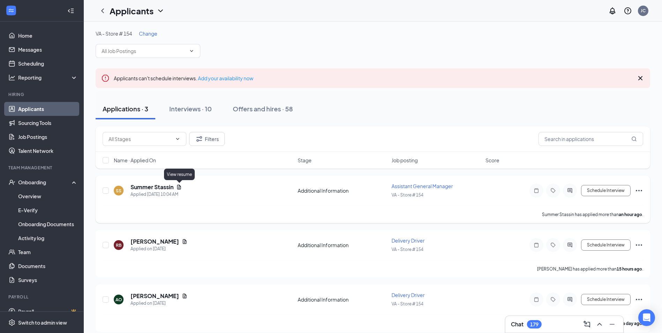
click at [178, 185] on icon "Document" at bounding box center [179, 187] width 6 height 6
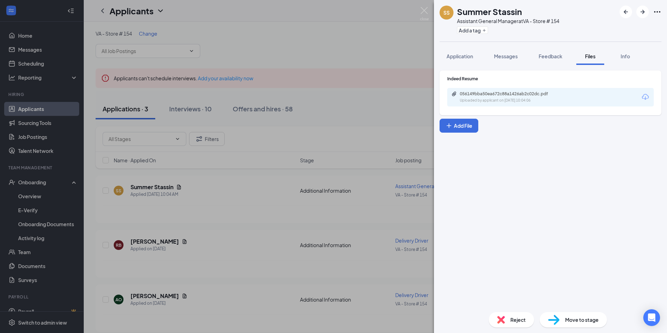
click at [524, 99] on div "Uploaded by applicant on [DATE] 10:04:06" at bounding box center [512, 101] width 105 height 6
